Goal: Check status: Check status

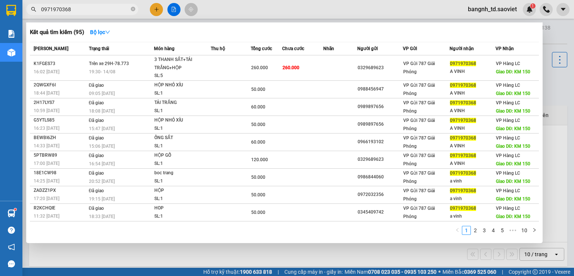
type input "0971970368"
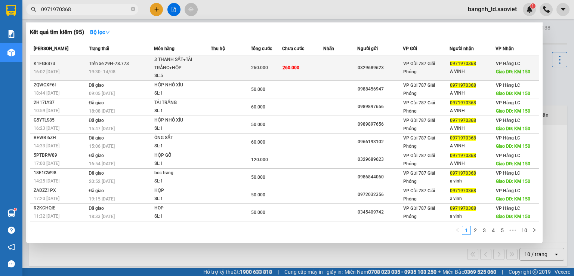
click at [147, 69] on div "19:30 [DATE]" at bounding box center [121, 72] width 65 height 8
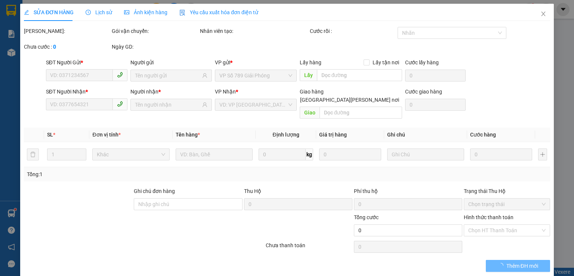
type input "0329689623"
type input "0971970368"
type input "A VINH"
type input "KM 150"
type input "260.000"
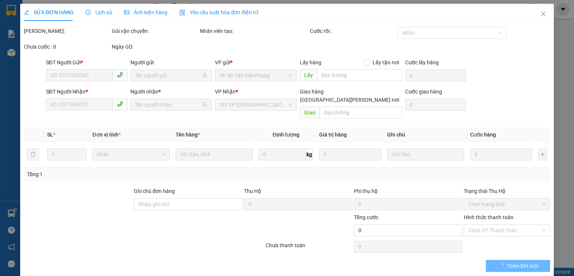
type input "260.000"
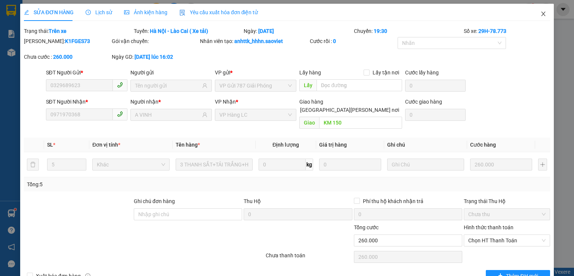
click at [537, 18] on span "Close" at bounding box center [543, 14] width 21 height 21
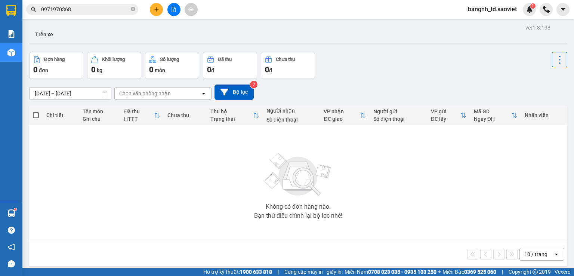
click at [103, 17] on div "Kết quả [PERSON_NAME] ( 95 ) Bộ lọc Mã ĐH Trạng thái Món hàng Thu hộ Tổng [PERS…" at bounding box center [287, 9] width 574 height 19
click at [108, 9] on input "0971970368" at bounding box center [85, 9] width 88 height 8
